Goal: Check status

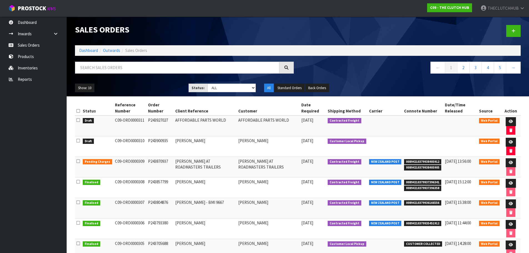
click at [439, 160] on span "00894210379938405912" at bounding box center [422, 162] width 37 height 6
drag, startPoint x: 442, startPoint y: 162, endPoint x: 408, endPoint y: 162, distance: 33.9
click at [408, 162] on span "00894210379938405912" at bounding box center [422, 162] width 37 height 6
copy span "00894210379938405912"
drag, startPoint x: 442, startPoint y: 169, endPoint x: 408, endPoint y: 166, distance: 34.3
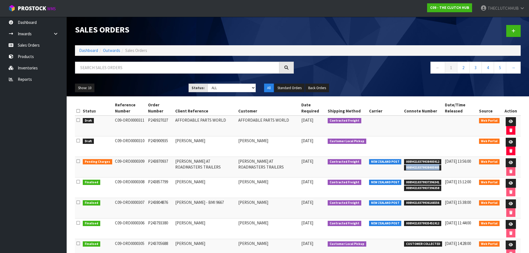
click at [408, 166] on span "00894210379938405905" at bounding box center [422, 168] width 37 height 6
copy span "00894210379938405905"
click at [30, 42] on link "Sales Orders" at bounding box center [33, 44] width 67 height 11
